Goal: Navigation & Orientation: Find specific page/section

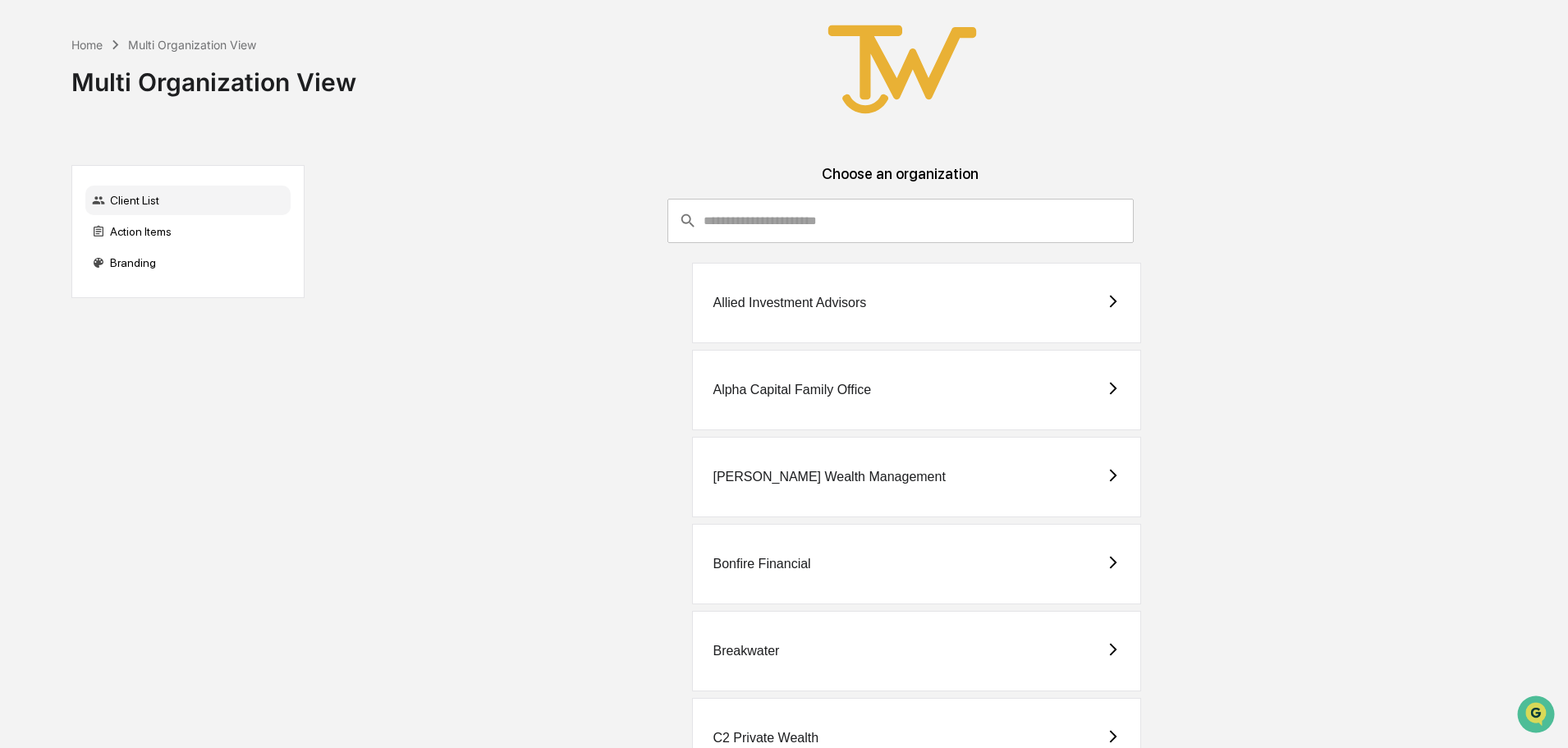
click at [766, 302] on div "Allied Investment Advisors" at bounding box center [789, 303] width 154 height 15
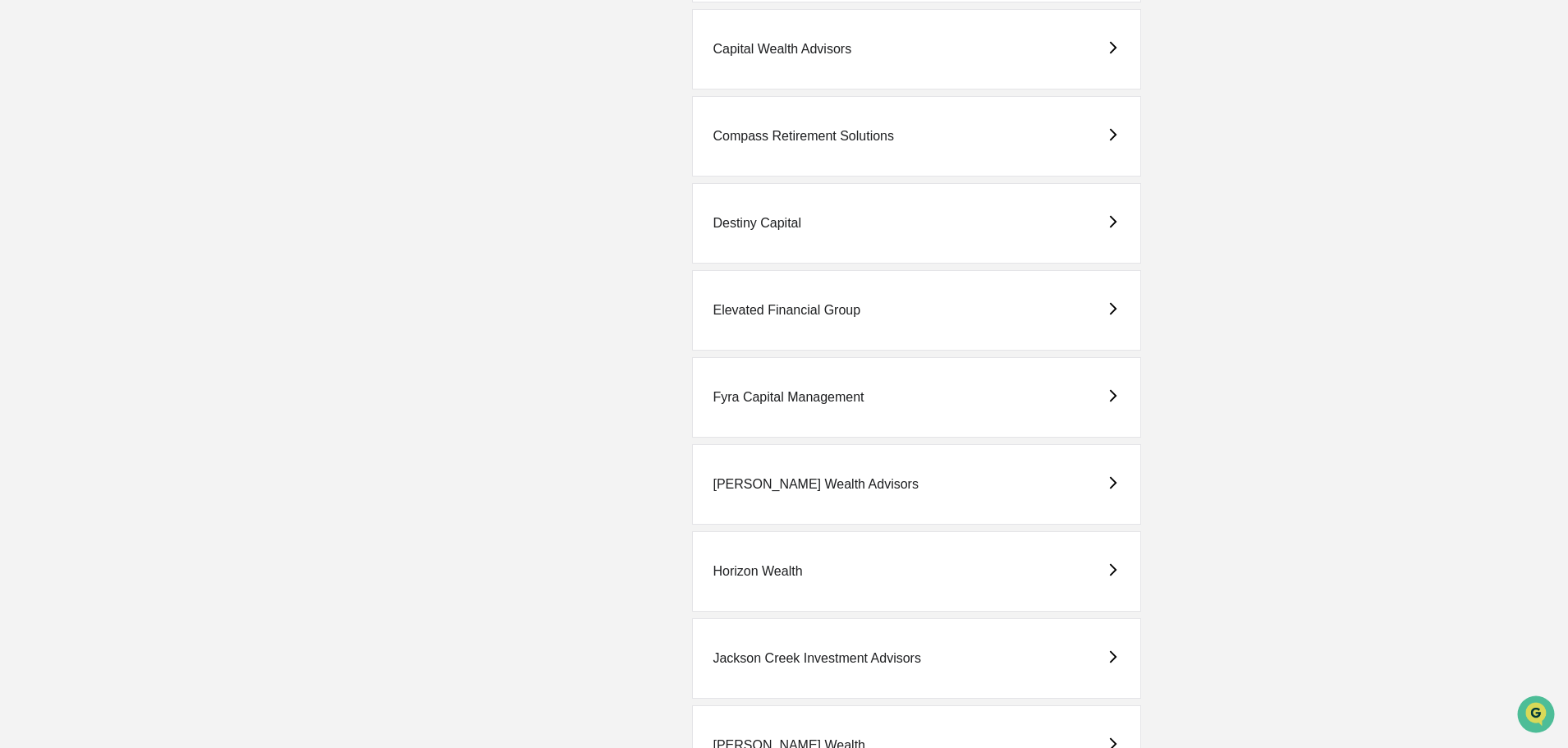
scroll to position [903, 0]
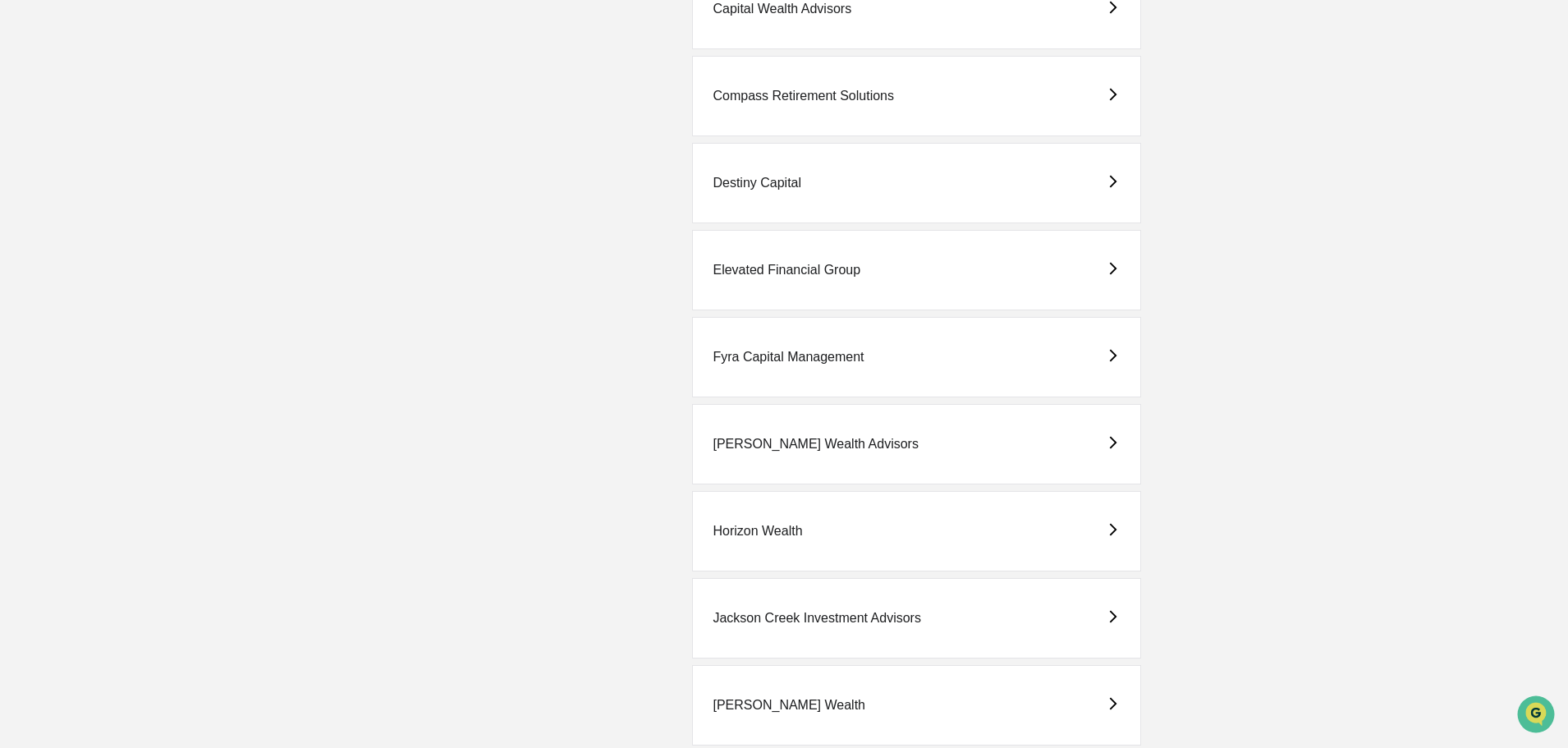
click at [744, 360] on div "Fyra Capital Management" at bounding box center [788, 356] width 151 height 15
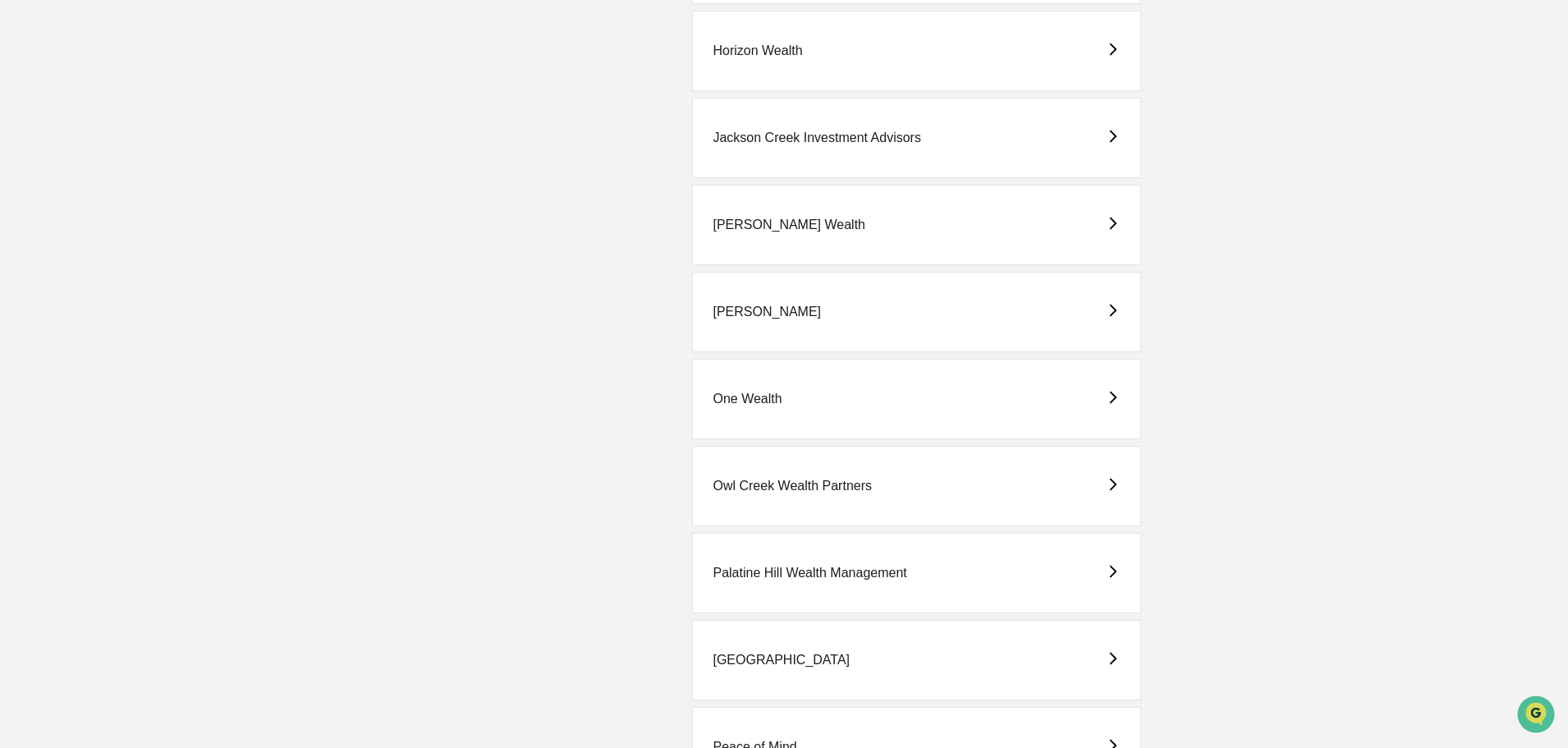
scroll to position [1395, 0]
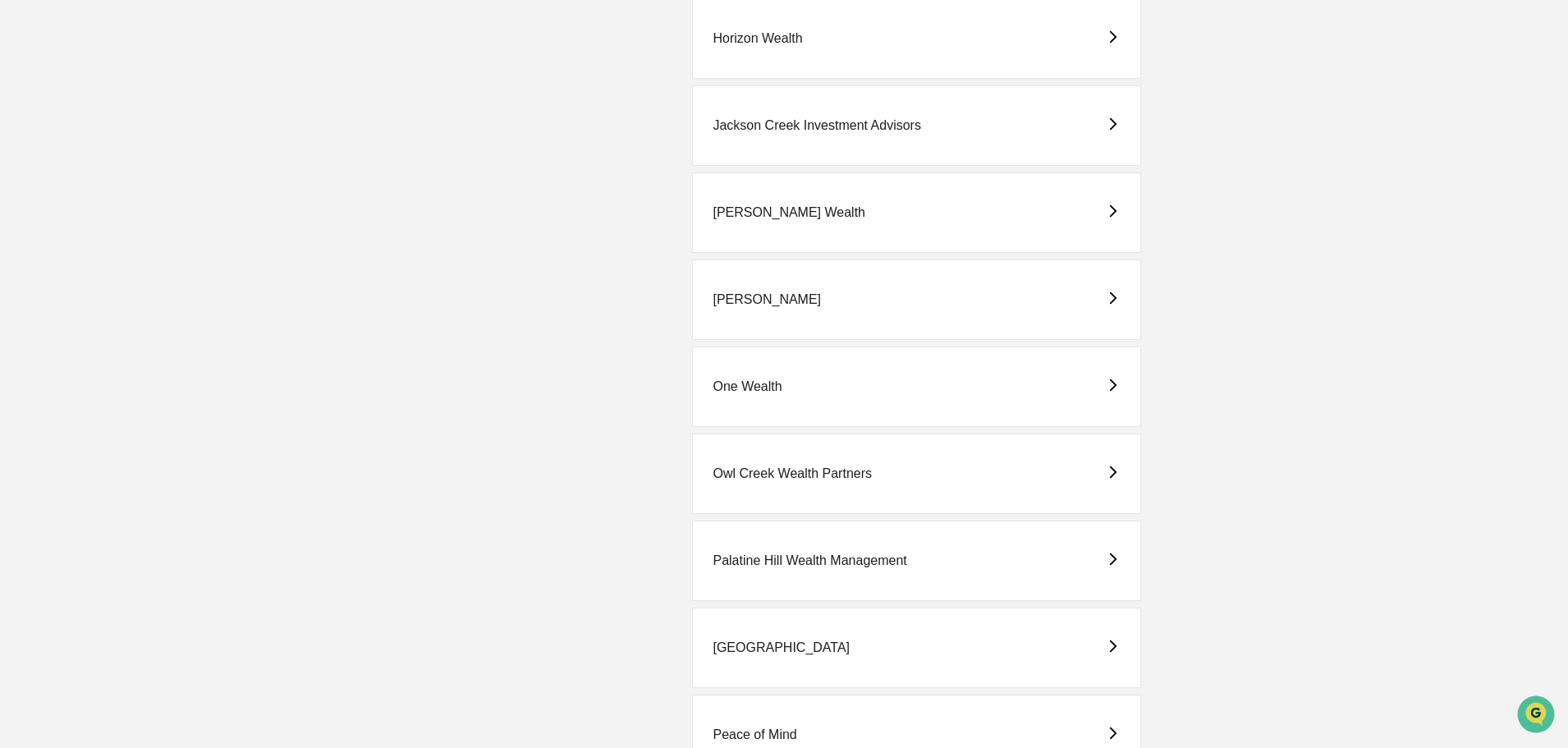
click at [760, 385] on div "One Wealth" at bounding box center [747, 386] width 69 height 15
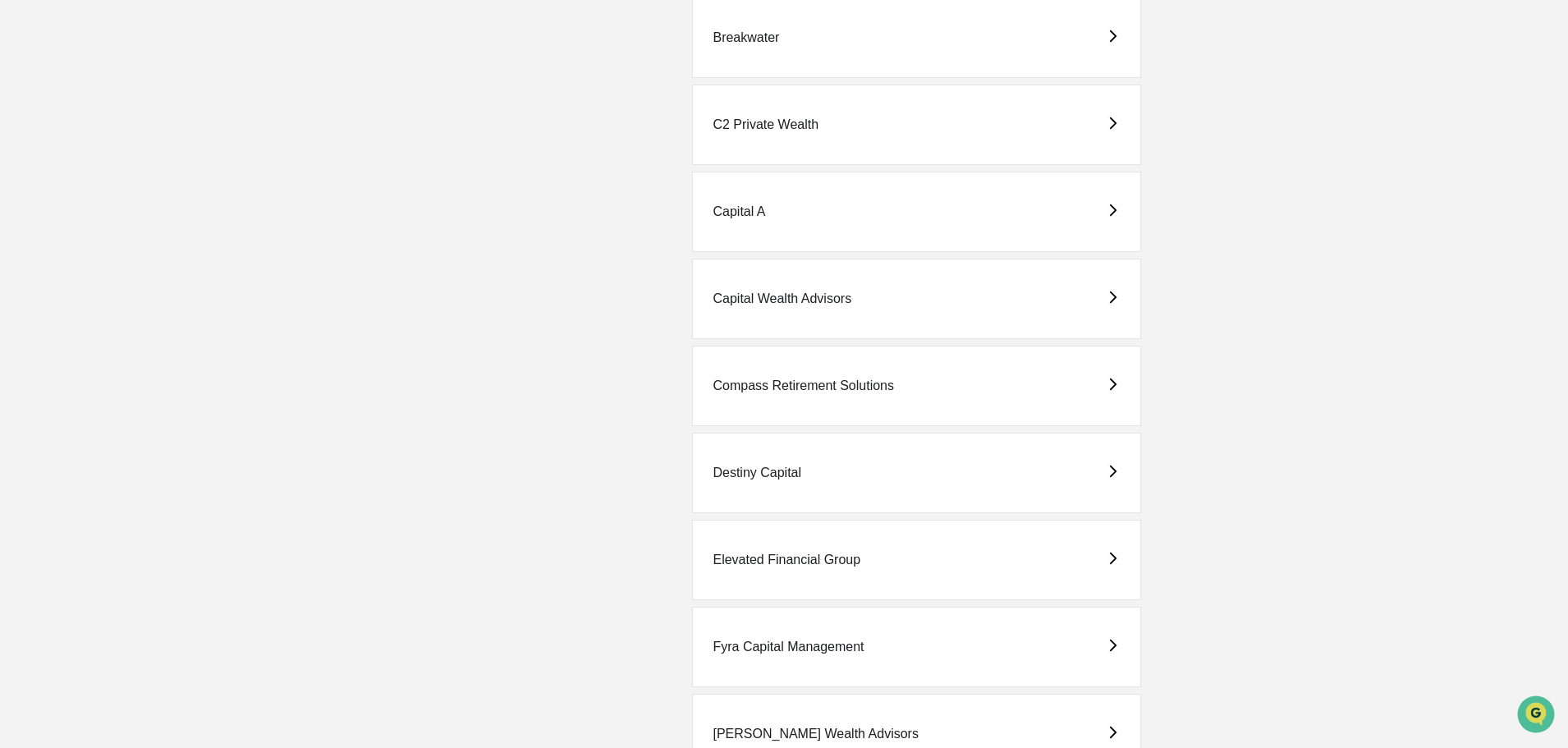
scroll to position [657, 0]
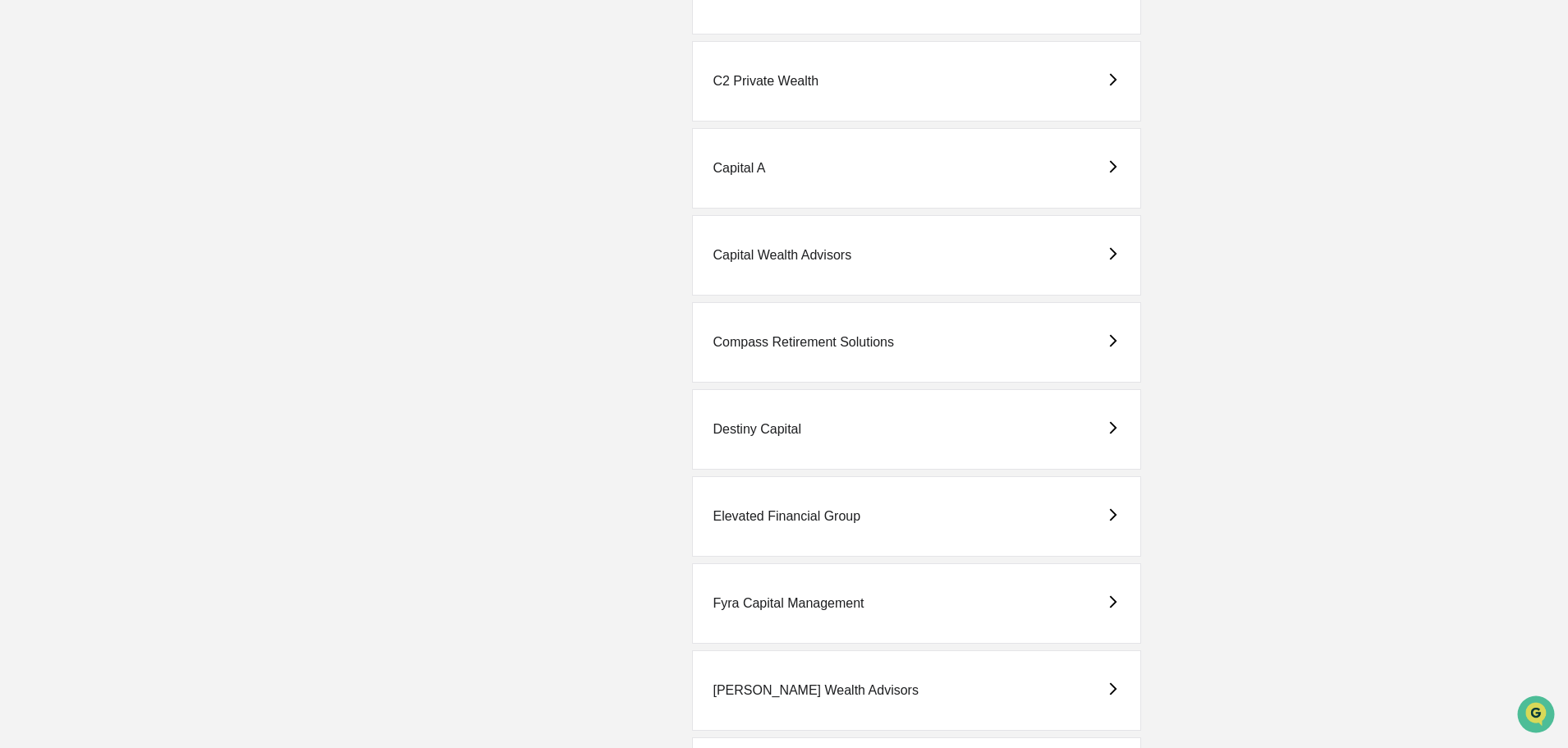
click at [808, 512] on div "Elevated Financial Group" at bounding box center [786, 516] width 148 height 15
